Goal: Check status: Check status

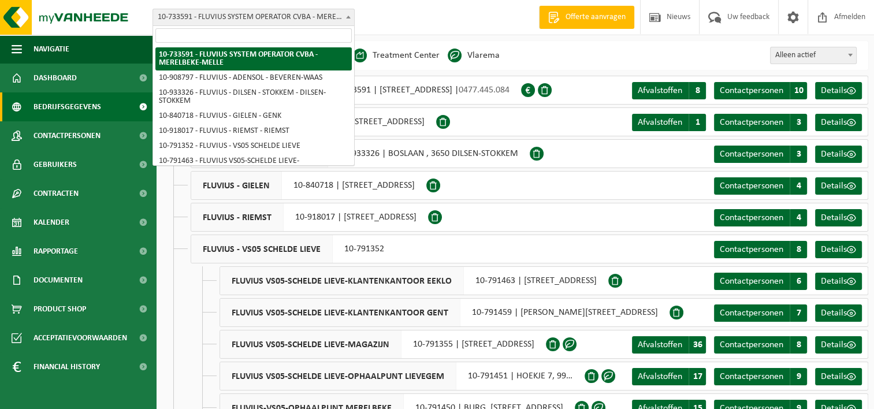
click at [325, 12] on span "10-733591 - FLUVIUS SYSTEM OPERATOR CVBA - MERELBEKE-MELLE" at bounding box center [253, 17] width 201 height 16
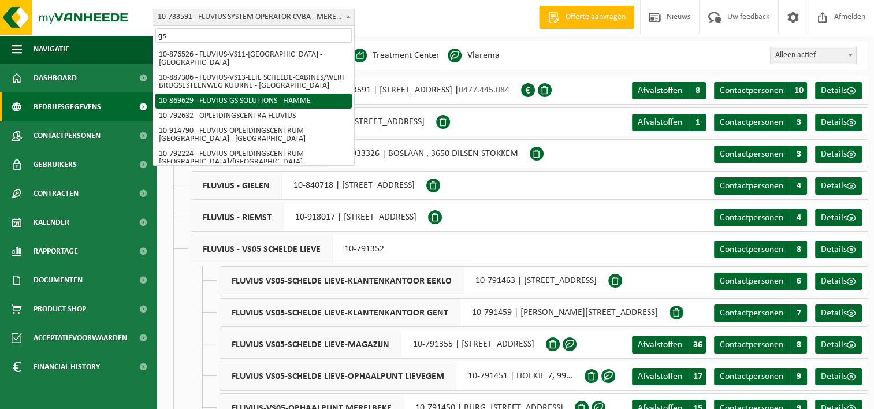
type input "gs"
select select "104263"
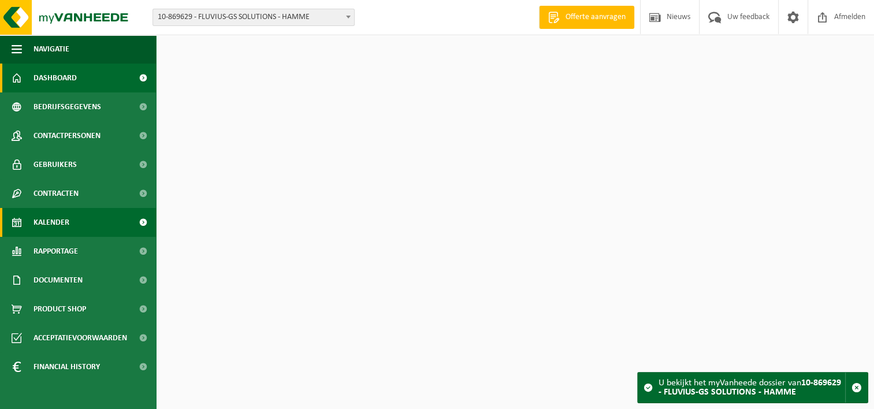
drag, startPoint x: 0, startPoint y: 0, endPoint x: 49, endPoint y: 226, distance: 231.6
click at [49, 226] on span "Kalender" at bounding box center [52, 222] width 36 height 29
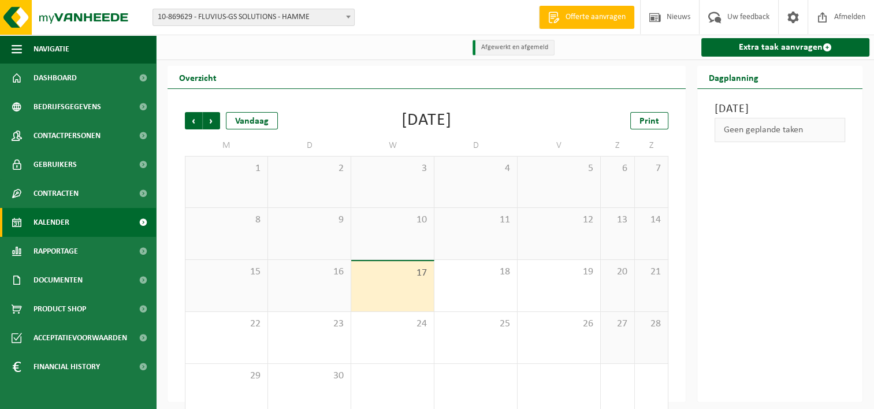
click at [351, 22] on span at bounding box center [349, 16] width 12 height 15
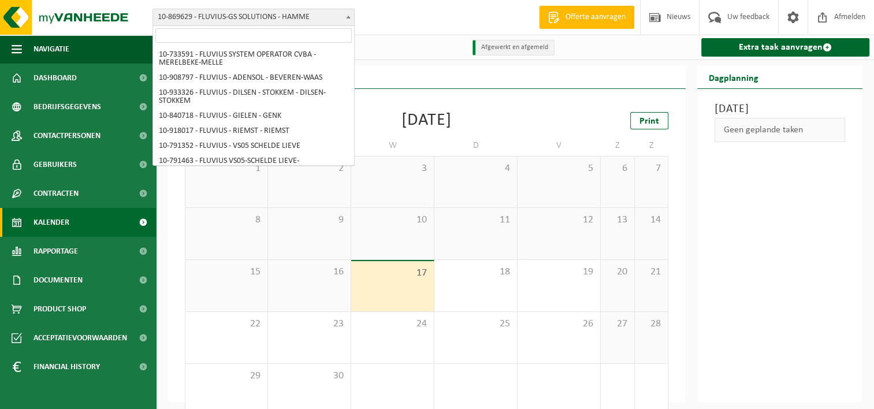
scroll to position [6327, 0]
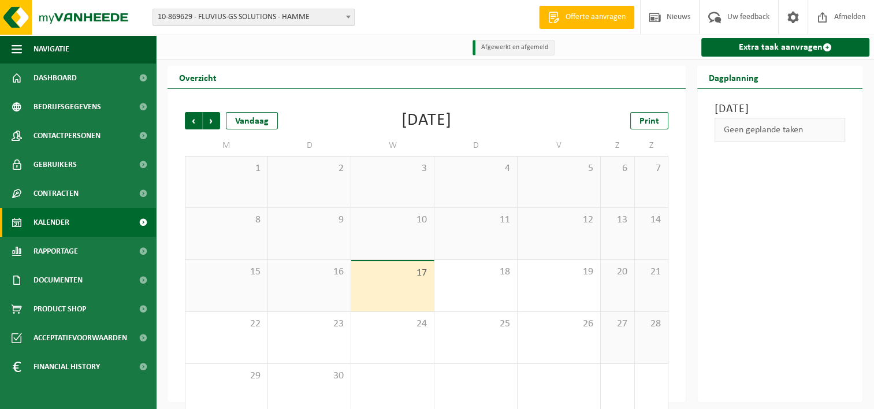
click at [53, 220] on span "Kalender" at bounding box center [52, 222] width 36 height 29
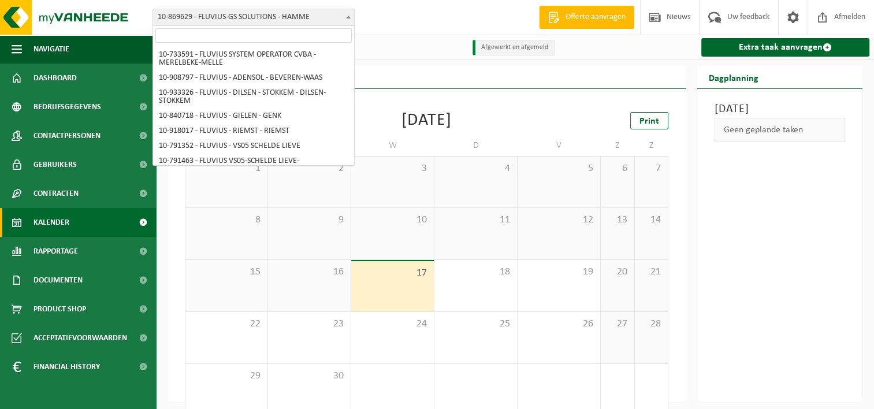
click at [351, 21] on span at bounding box center [349, 16] width 12 height 15
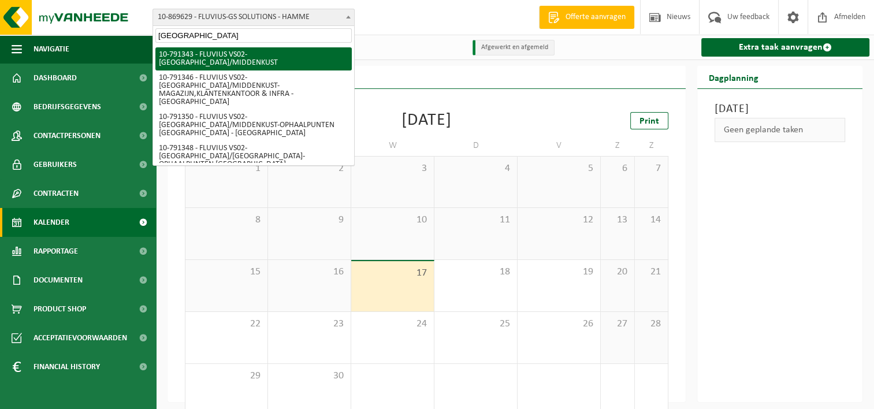
type input "brugge"
select select "30193"
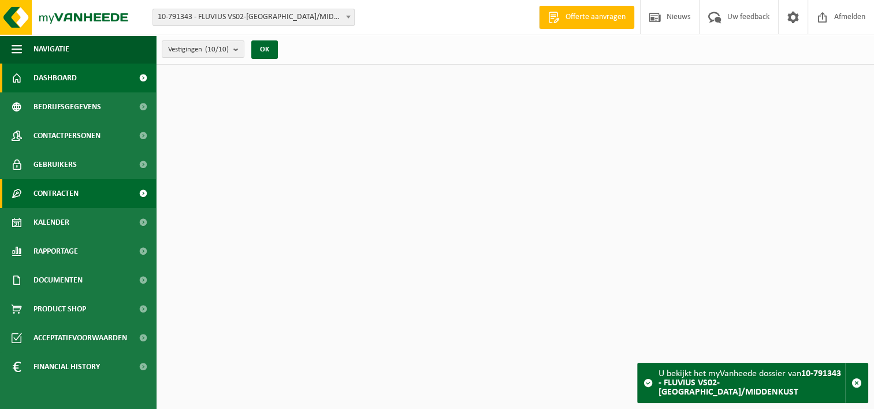
drag, startPoint x: 0, startPoint y: 0, endPoint x: 60, endPoint y: 191, distance: 200.4
click at [60, 191] on span "Contracten" at bounding box center [56, 193] width 45 height 29
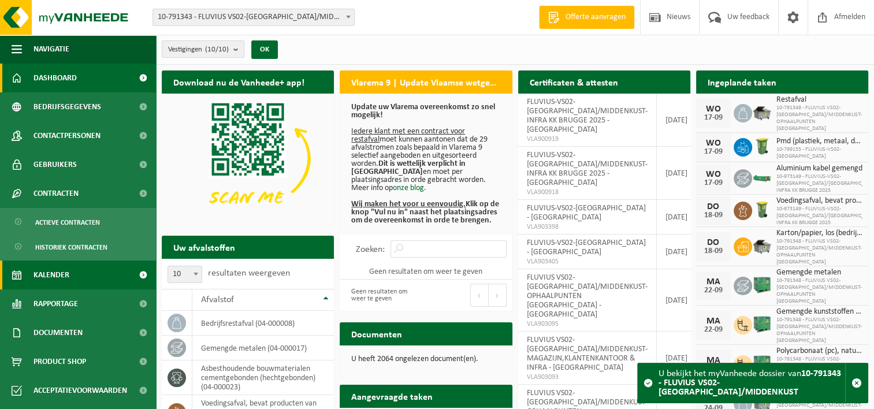
click at [58, 274] on span "Kalender" at bounding box center [52, 275] width 36 height 29
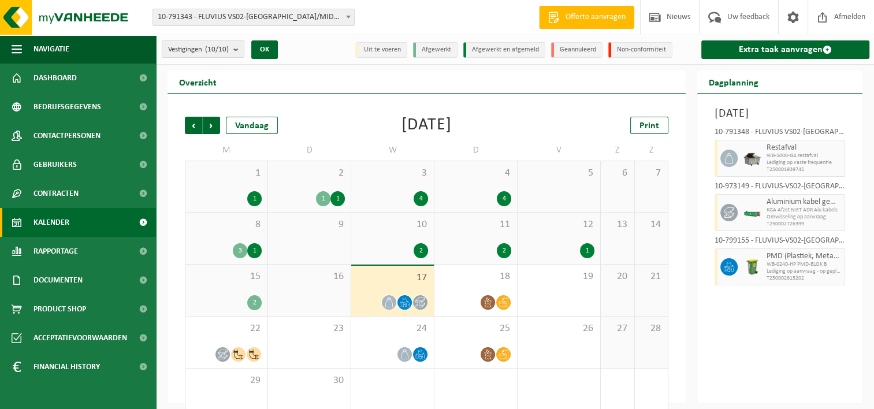
click at [262, 282] on div "15 2" at bounding box center [226, 290] width 82 height 51
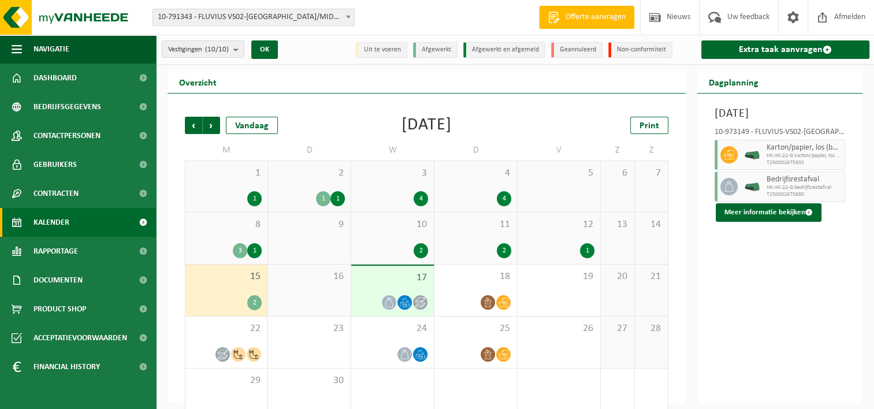
click at [336, 21] on span "10-791343 - FLUVIUS VS02-[GEOGRAPHIC_DATA]/MIDDENKUST" at bounding box center [253, 17] width 201 height 16
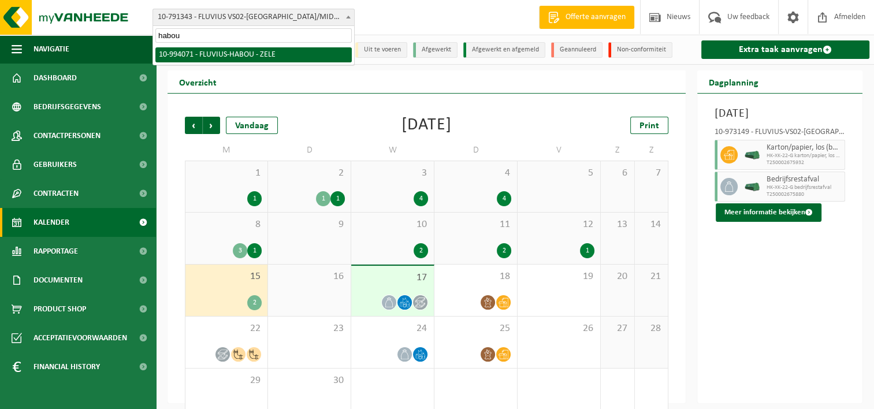
type input "habou"
select select "171337"
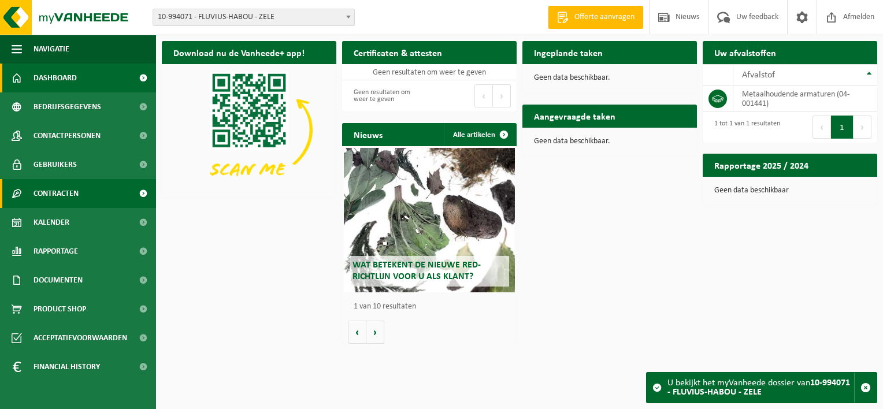
click at [36, 200] on span "Contracten" at bounding box center [56, 193] width 45 height 29
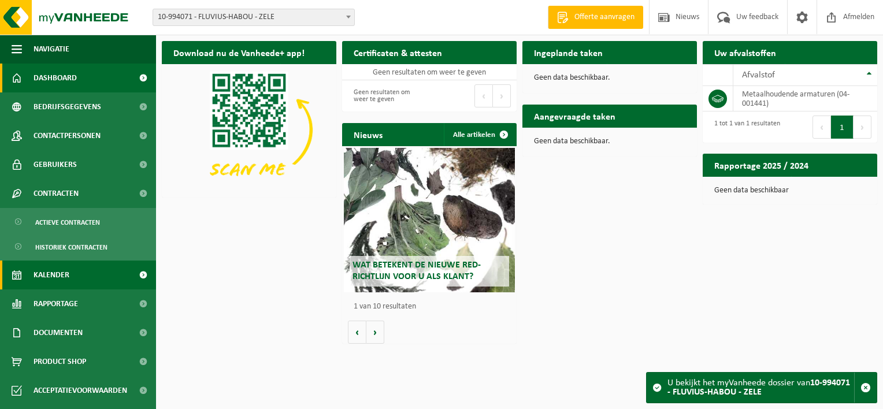
click at [39, 276] on span "Kalender" at bounding box center [52, 275] width 36 height 29
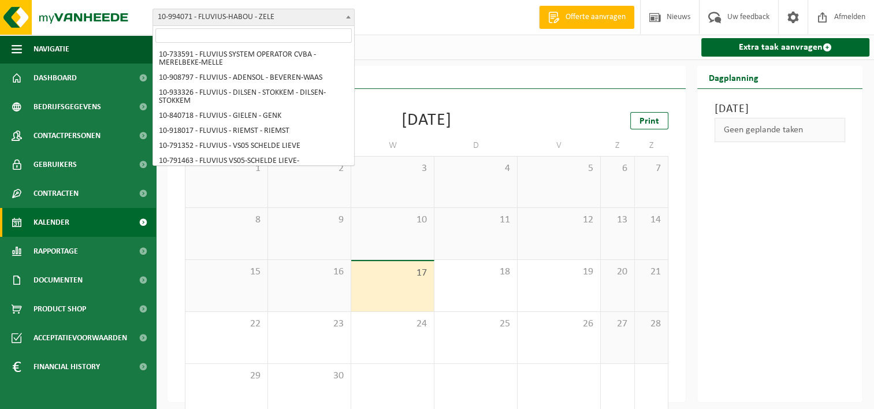
click at [344, 21] on span at bounding box center [349, 16] width 12 height 15
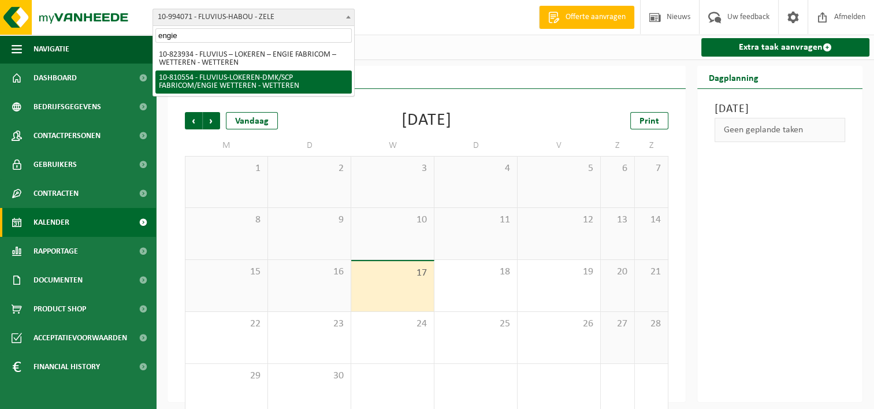
type input "engie"
select select "35898"
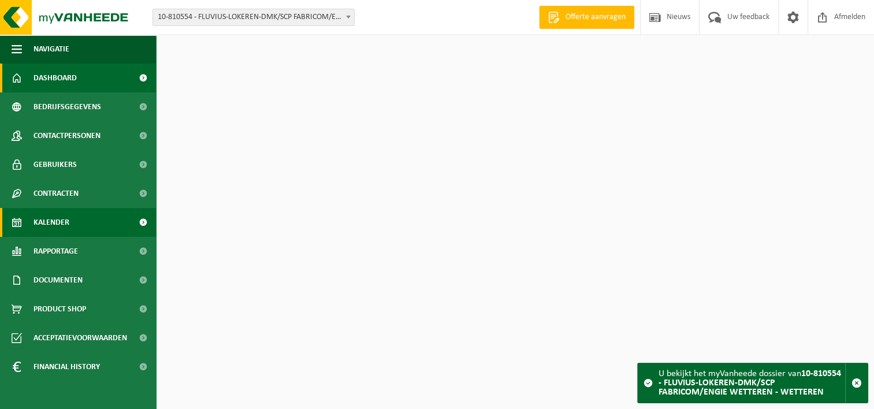
drag, startPoint x: 0, startPoint y: 0, endPoint x: 51, endPoint y: 232, distance: 237.8
click at [51, 232] on span "Kalender" at bounding box center [52, 222] width 36 height 29
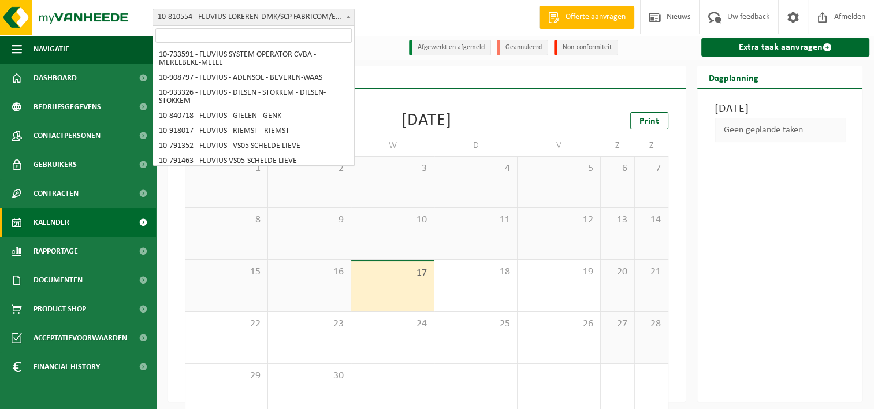
click at [348, 20] on span at bounding box center [349, 16] width 12 height 15
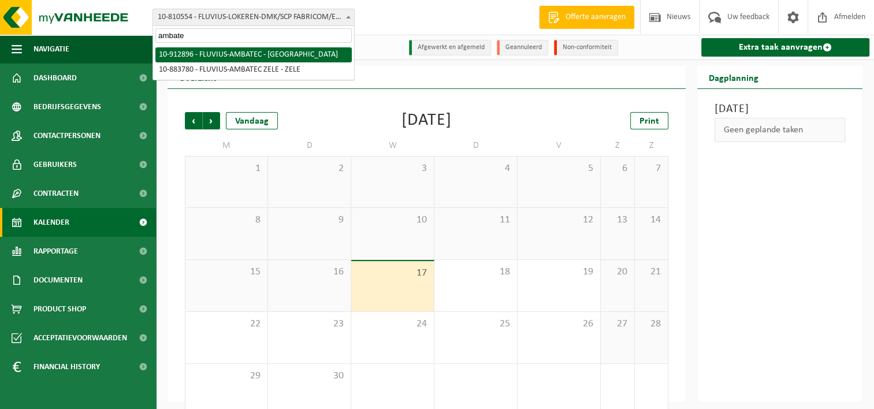
type input "ambate"
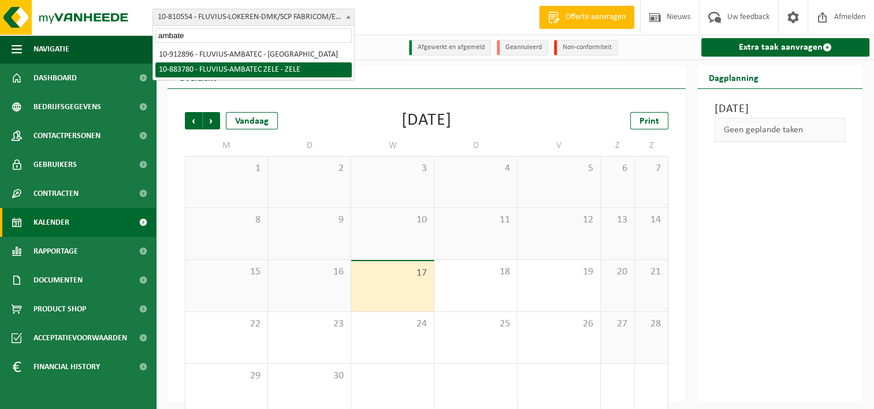
select select "111601"
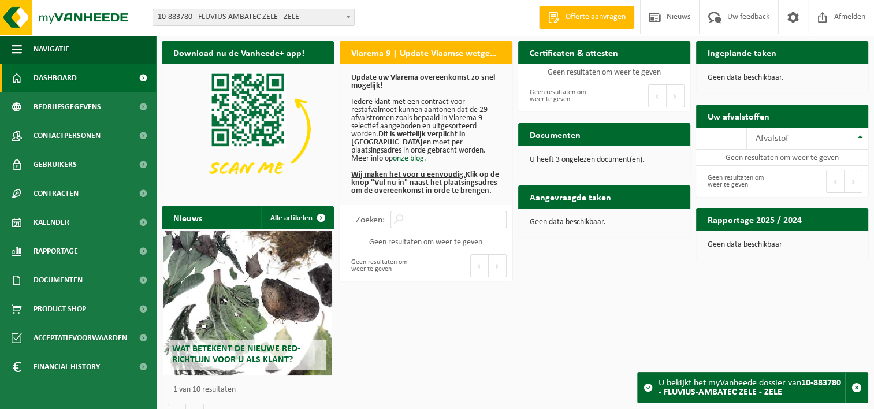
click at [341, 13] on span "10-883780 - FLUVIUS-AMBATEC ZELE - ZELE" at bounding box center [253, 17] width 201 height 16
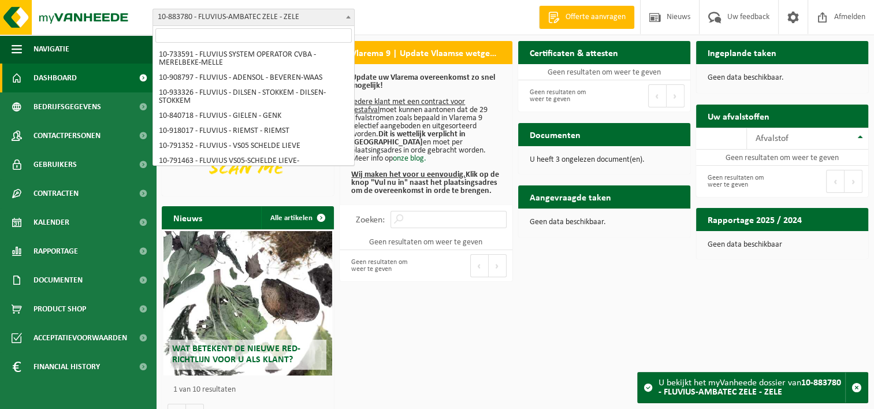
scroll to position [6312, 0]
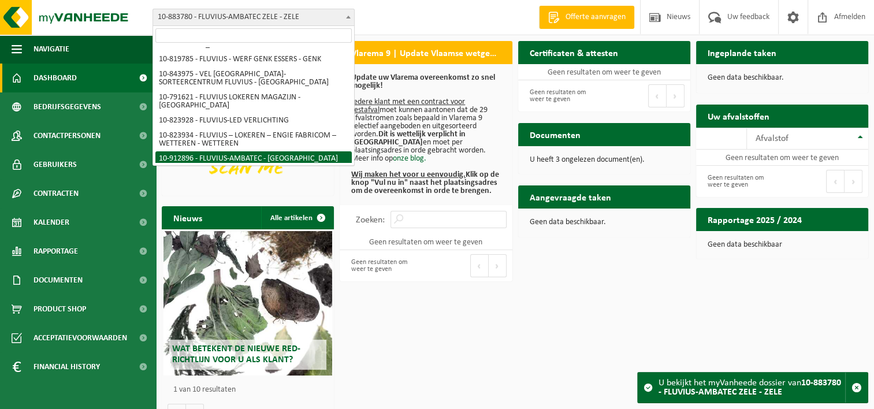
select select "125838"
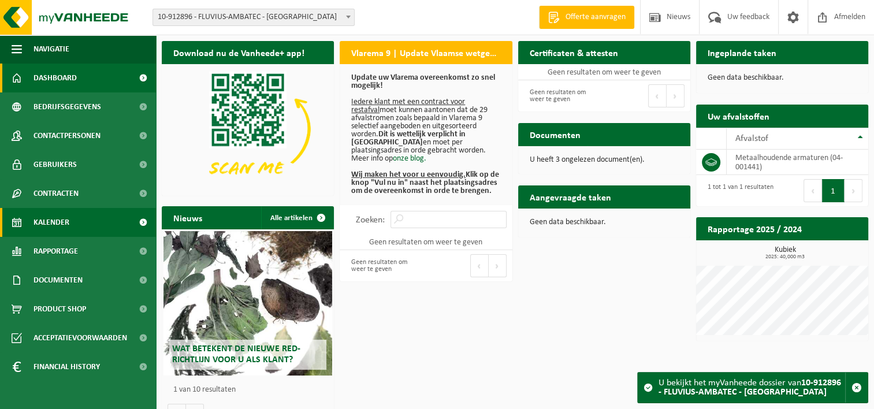
click at [63, 224] on span "Kalender" at bounding box center [52, 222] width 36 height 29
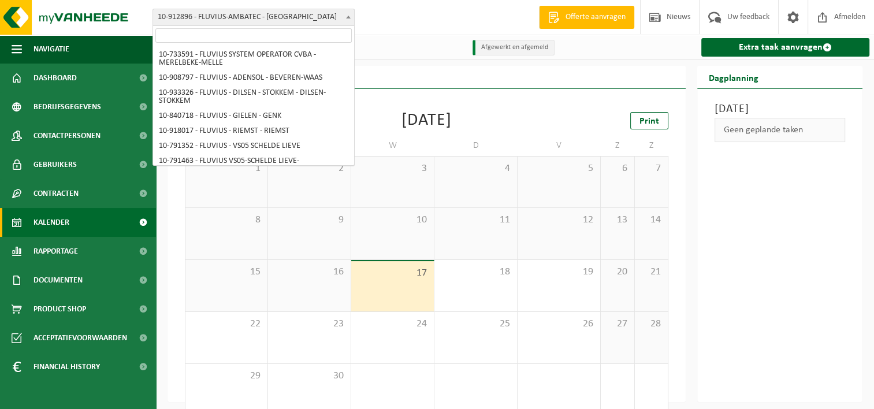
click at [301, 22] on span "10-912896 - FLUVIUS-AMBATEC - [GEOGRAPHIC_DATA]" at bounding box center [253, 17] width 201 height 16
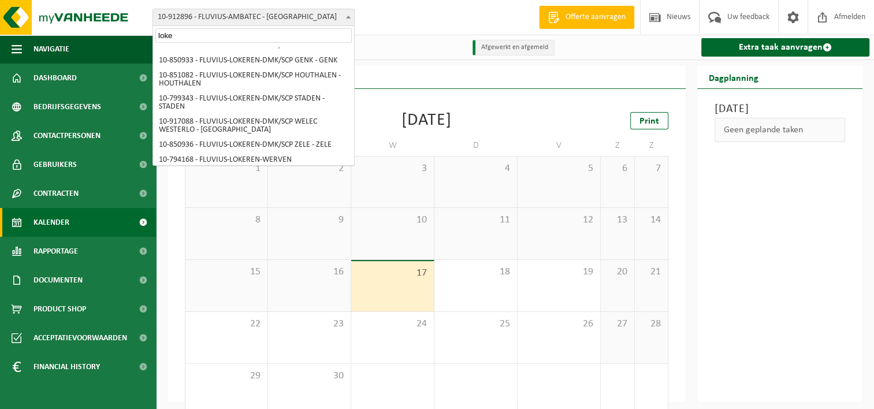
scroll to position [46, 0]
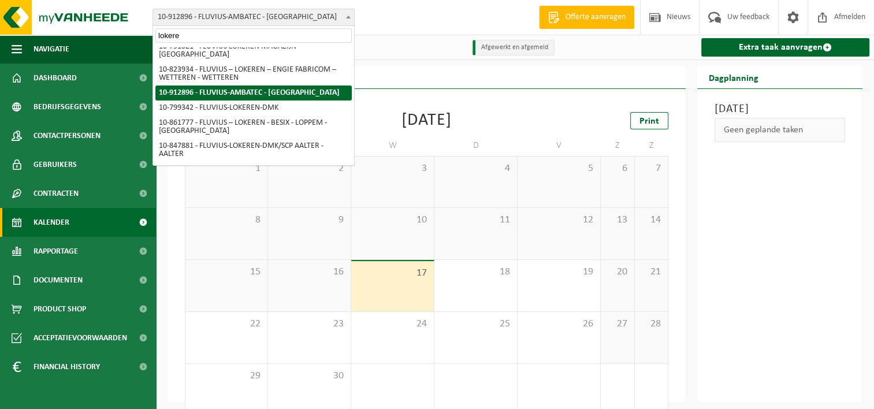
type input "lokeren"
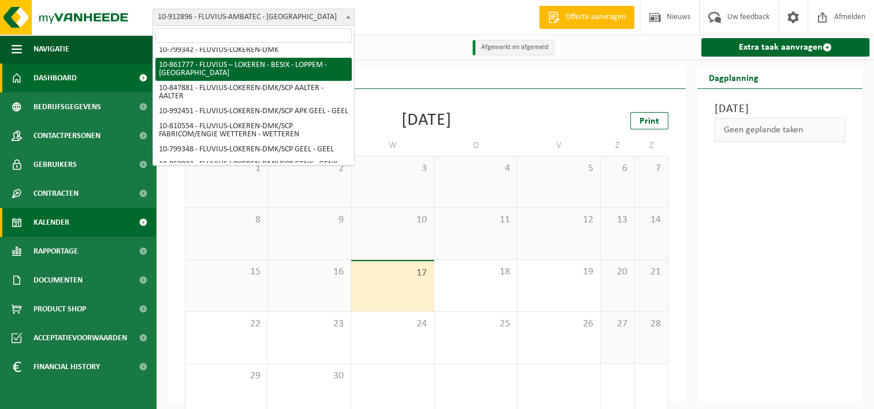
click at [60, 78] on span "Dashboard" at bounding box center [55, 78] width 43 height 29
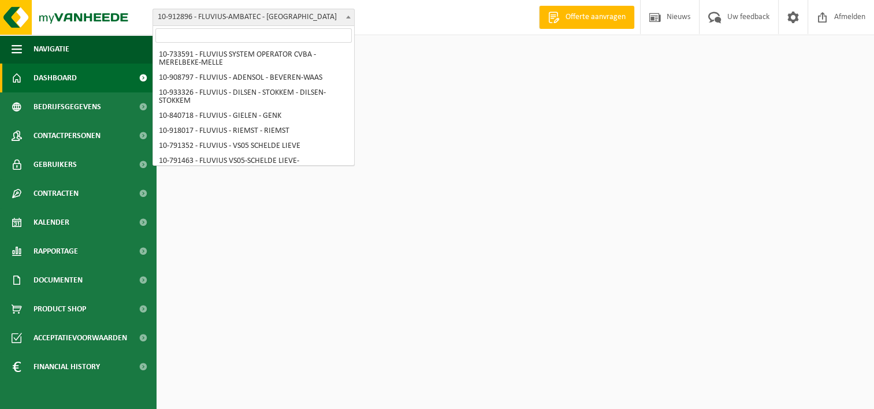
click at [347, 20] on span at bounding box center [349, 16] width 12 height 15
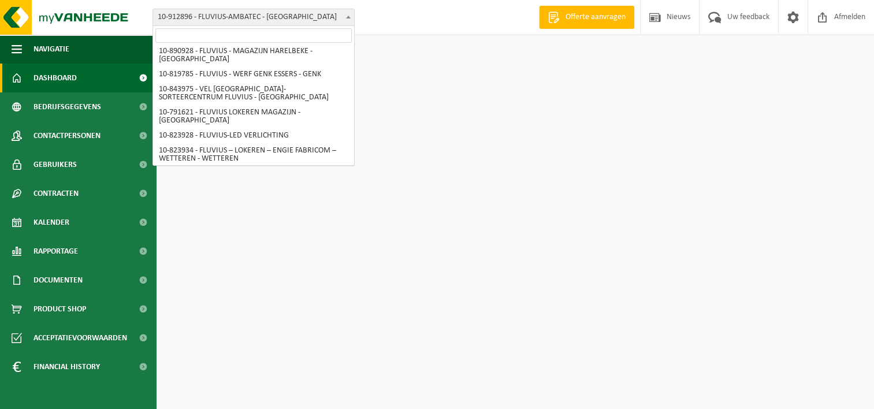
click at [293, 34] on input "search" at bounding box center [253, 35] width 196 height 14
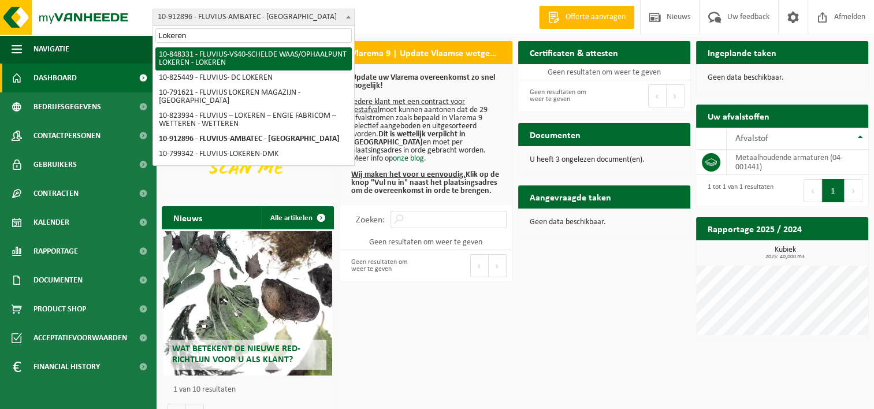
type input "Lokeren"
select select "95431"
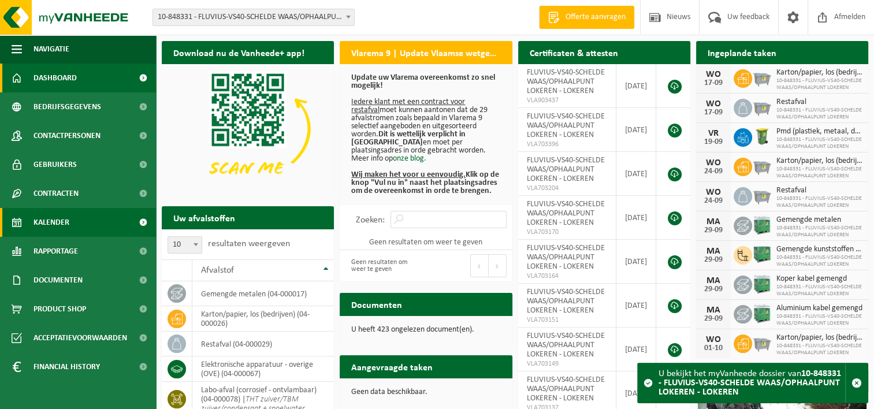
click at [44, 226] on span "Kalender" at bounding box center [52, 222] width 36 height 29
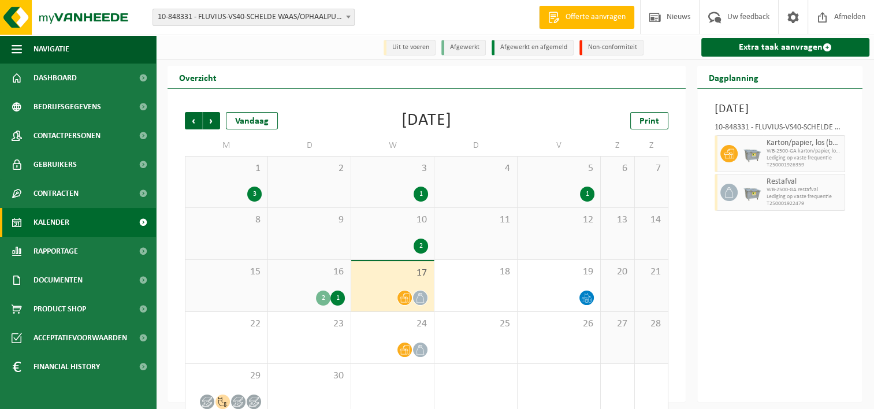
click at [316, 271] on span "16" at bounding box center [309, 272] width 71 height 13
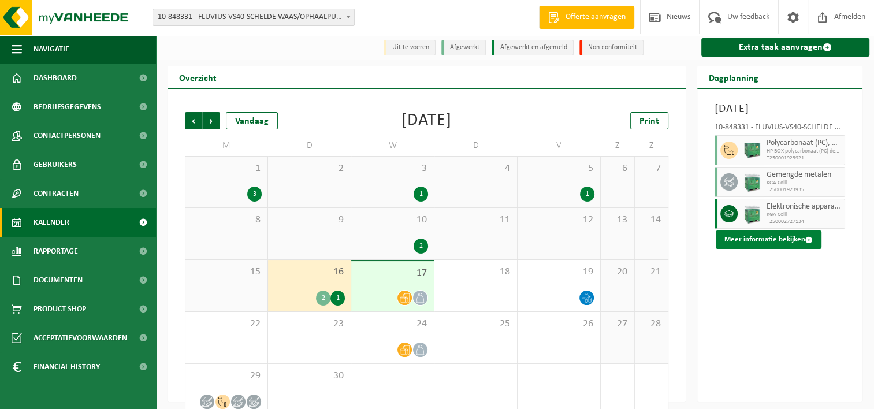
click at [772, 249] on button "Meer informatie bekijken" at bounding box center [769, 239] width 106 height 18
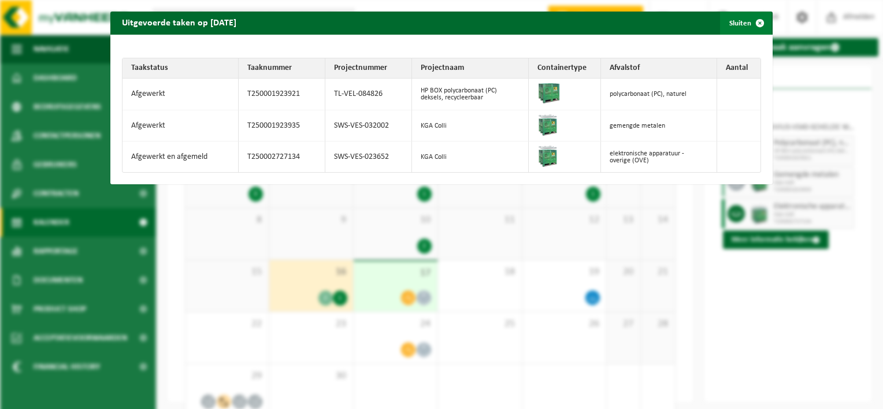
click at [751, 25] on span "button" at bounding box center [759, 23] width 23 height 23
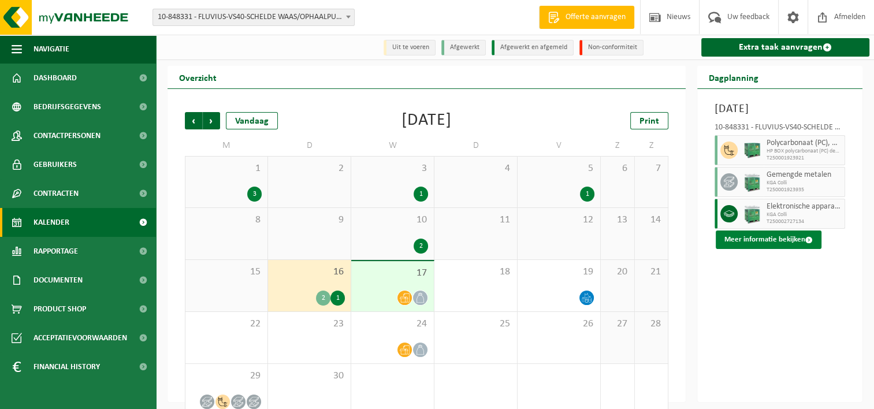
click at [774, 249] on button "Meer informatie bekijken" at bounding box center [769, 239] width 106 height 18
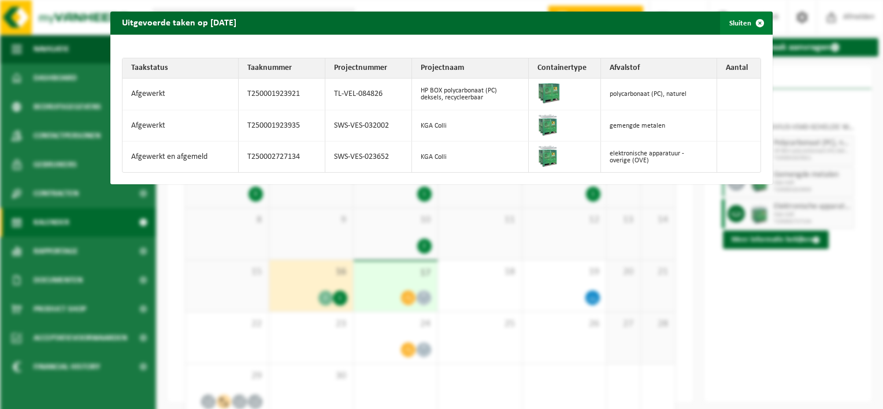
click at [752, 28] on span "button" at bounding box center [759, 23] width 23 height 23
